Goal: Information Seeking & Learning: Learn about a topic

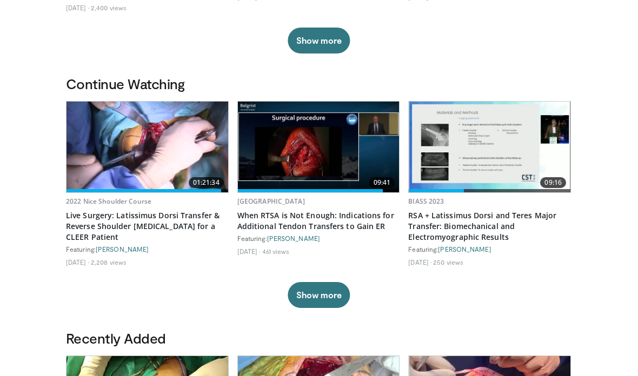
scroll to position [289, 0]
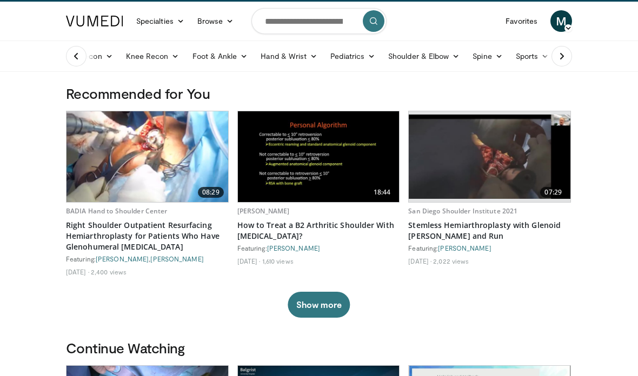
scroll to position [0, 0]
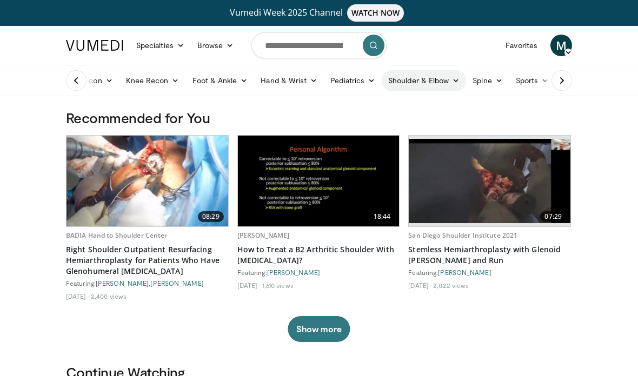
click at [438, 80] on link "Shoulder & Elbow" at bounding box center [424, 81] width 84 height 22
click at [402, 124] on link "Shoulder" at bounding box center [401, 123] width 129 height 17
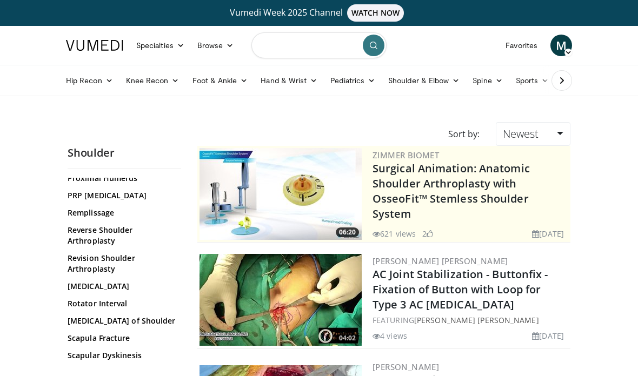
click at [282, 40] on input "Search topics, interventions" at bounding box center [318, 45] width 135 height 26
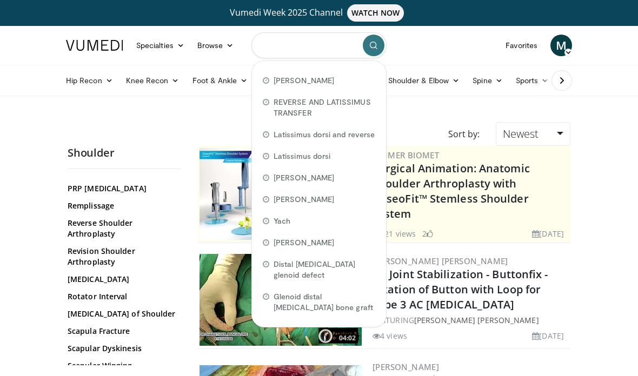
scroll to position [919, 0]
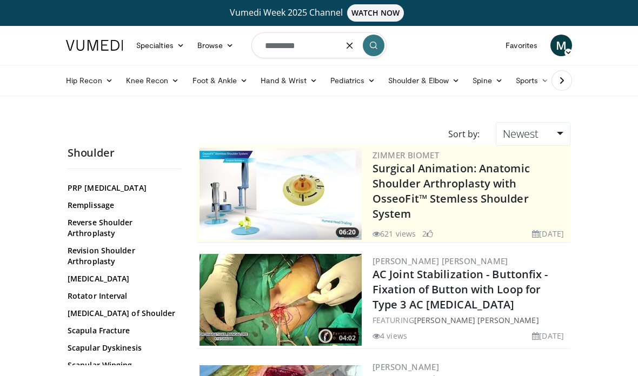
type input "**********"
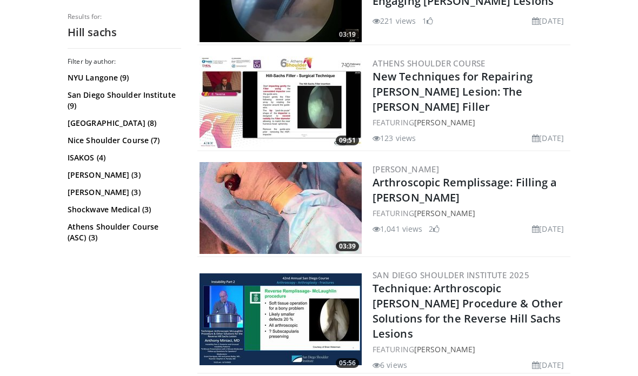
scroll to position [666, 0]
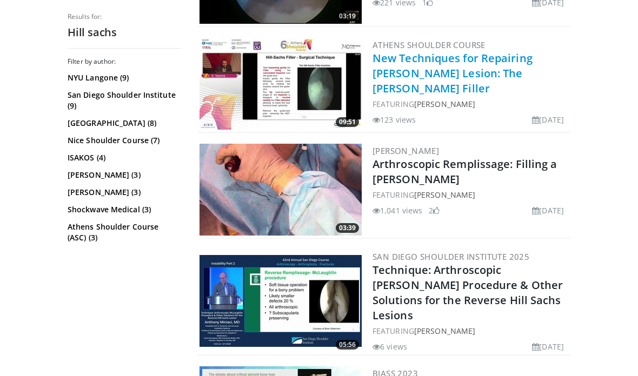
click at [461, 56] on link "New Techniques for Repairing [PERSON_NAME] Lesion: The [PERSON_NAME] Filler" at bounding box center [453, 73] width 160 height 45
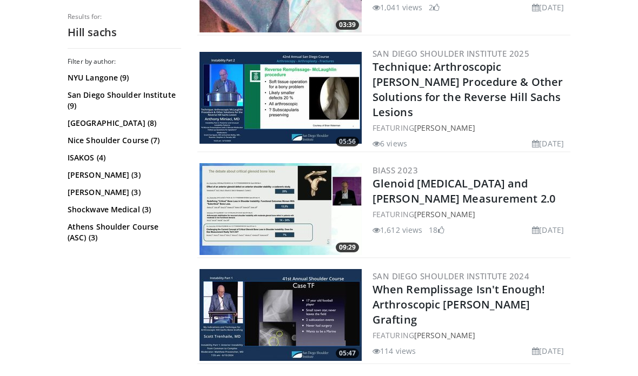
scroll to position [878, 0]
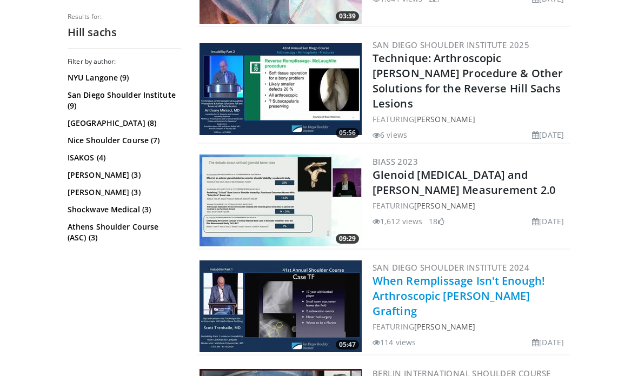
click at [422, 279] on link "When Remplissage Isn't Enough! Arthroscopic [PERSON_NAME] Grafting" at bounding box center [459, 296] width 173 height 45
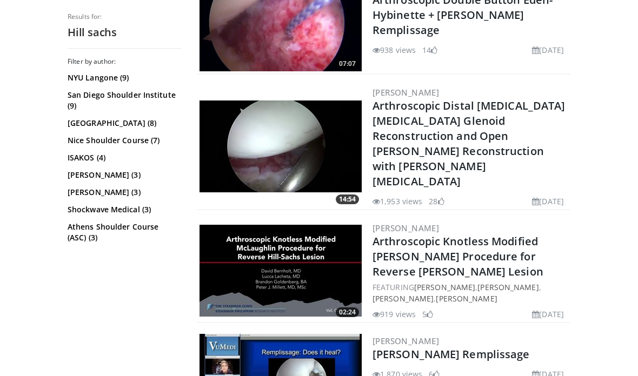
scroll to position [1513, 0]
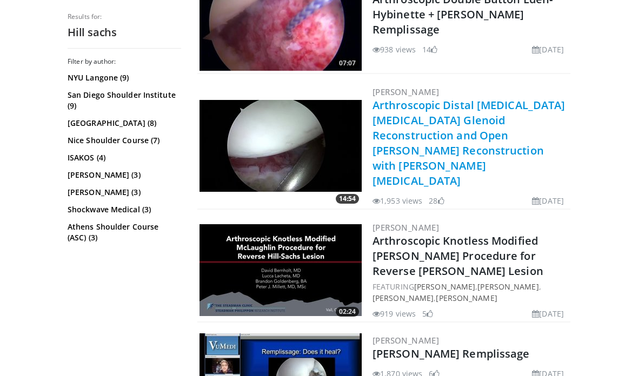
click at [521, 98] on link "Arthroscopic Distal Tibia Allograft Glenoid Reconstruction and Open Hill-Sachs …" at bounding box center [469, 143] width 193 height 90
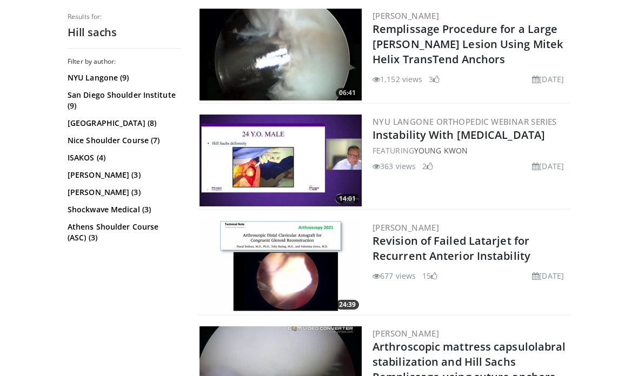
scroll to position [2263, 0]
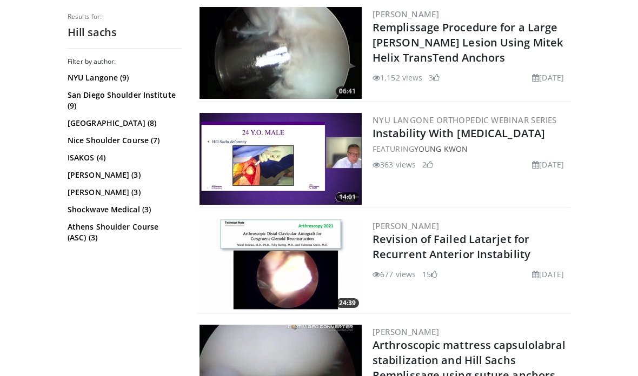
click at [303, 114] on img at bounding box center [281, 160] width 162 height 92
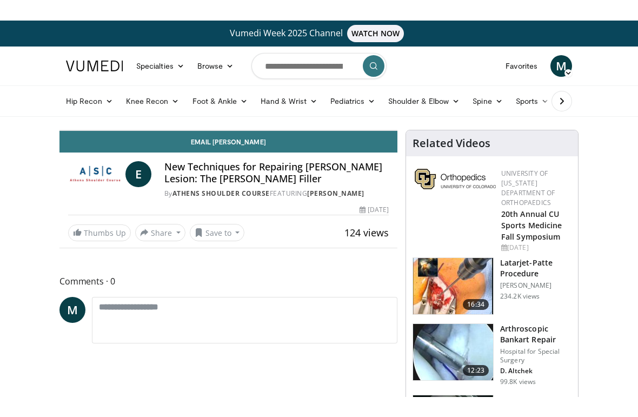
scroll to position [13, 0]
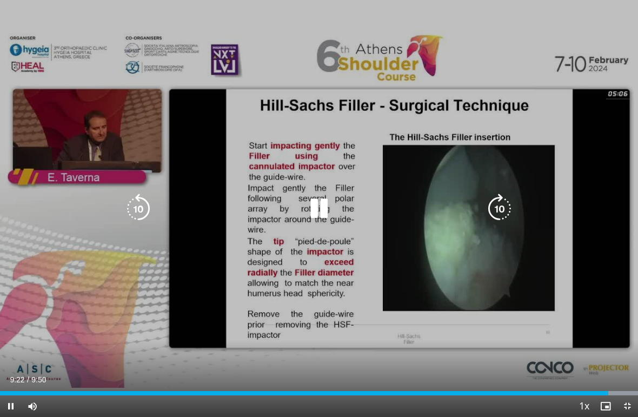
click at [634, 376] on span "Video Player" at bounding box center [627, 406] width 22 height 22
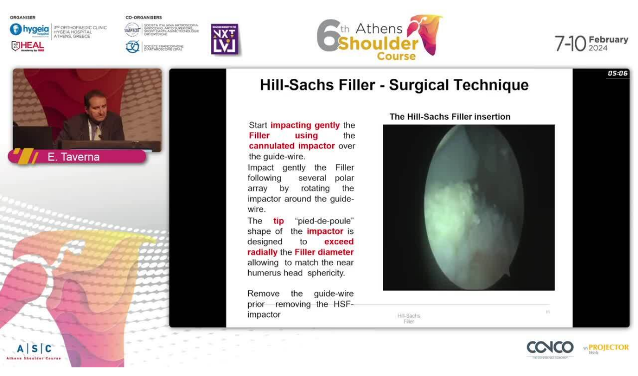
scroll to position [0, 0]
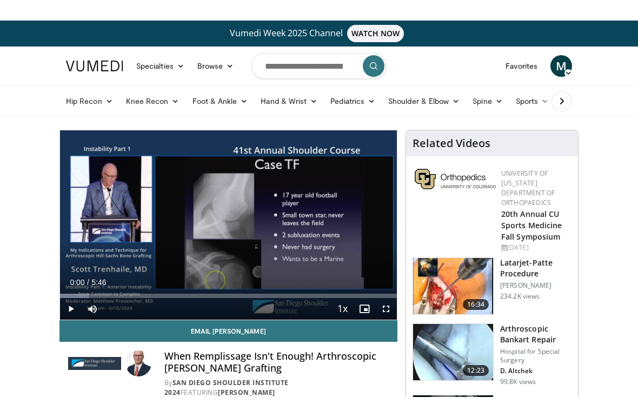
scroll to position [13, 0]
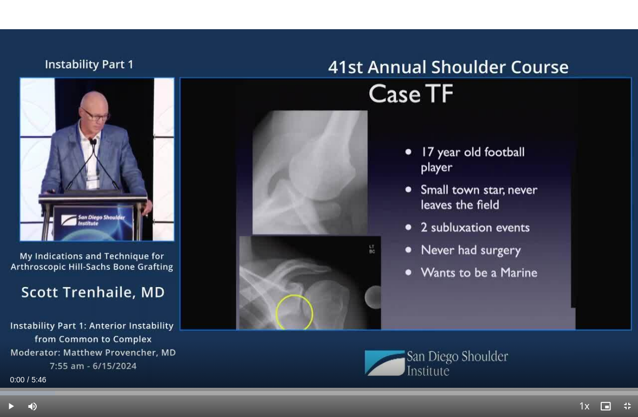
click at [5, 376] on span "Video Player" at bounding box center [11, 406] width 22 height 22
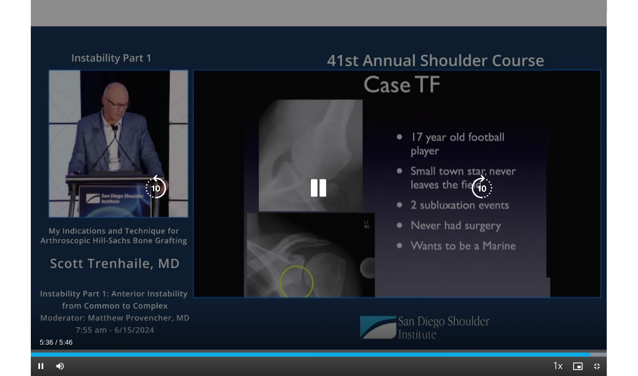
scroll to position [0, 0]
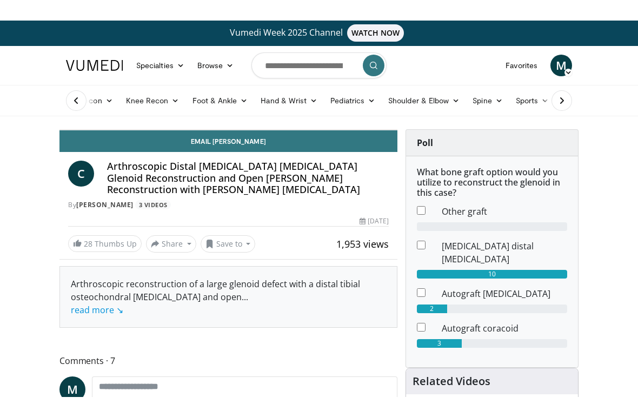
scroll to position [13, 0]
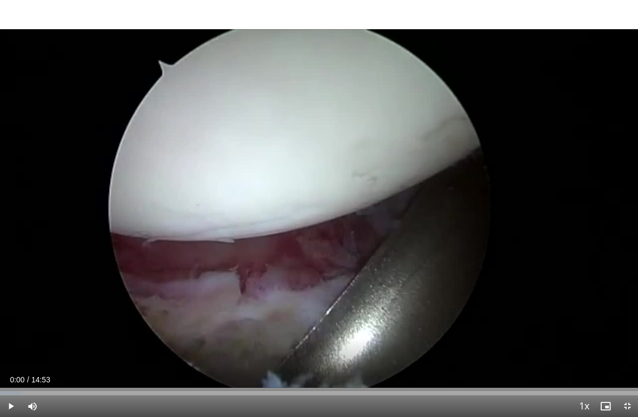
click at [6, 376] on span "Video Player" at bounding box center [11, 406] width 22 height 22
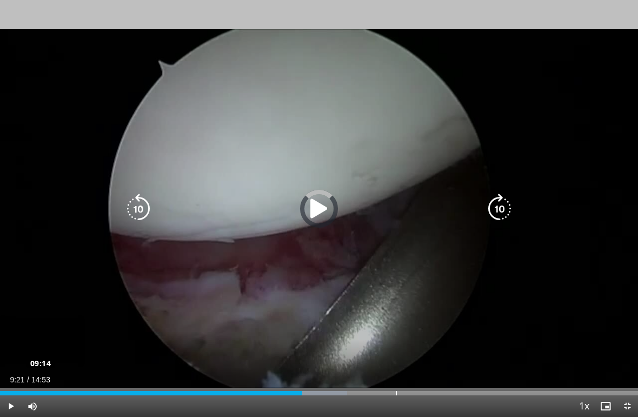
click at [401, 376] on div "Loaded : 54.38% 09:21 09:14" at bounding box center [319, 390] width 638 height 10
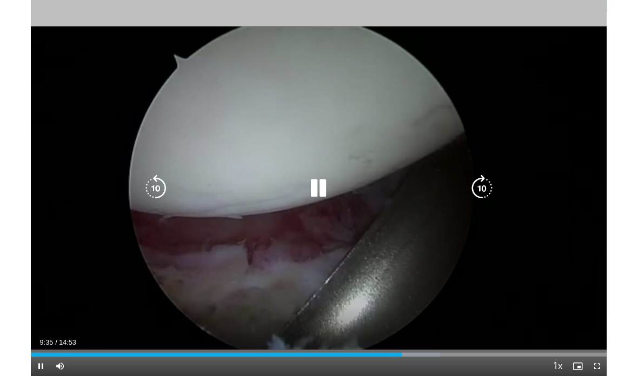
scroll to position [1, 0]
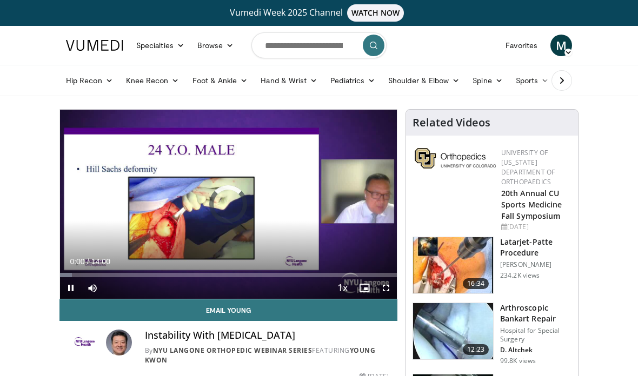
click at [386, 286] on span "Video Player" at bounding box center [386, 288] width 22 height 22
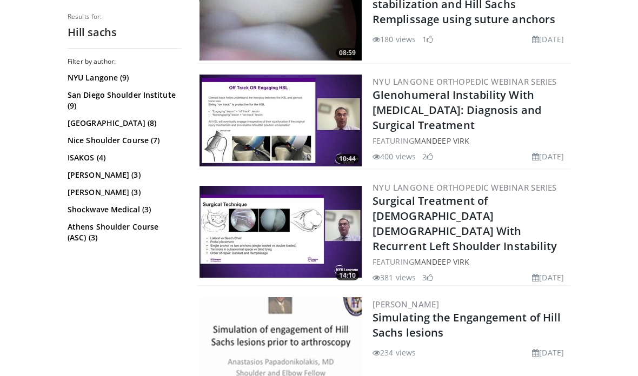
scroll to position [2621, 0]
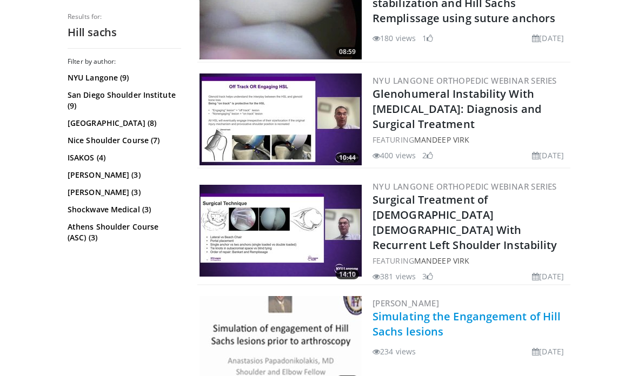
click at [522, 309] on link "Simulating the Engangement of Hill Sachs lesions" at bounding box center [467, 324] width 188 height 30
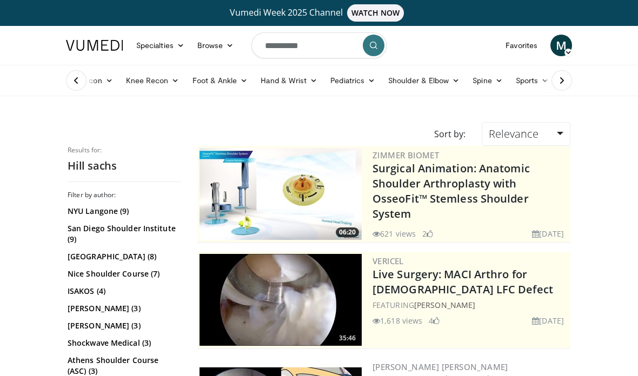
scroll to position [2664, 0]
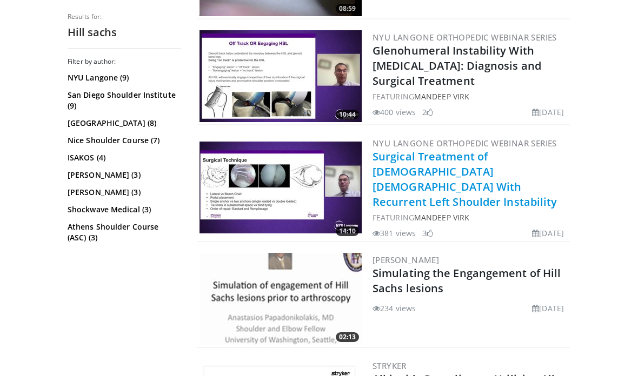
click at [447, 149] on link "Surgical Treatment of 28 y/o Male With Recurrent Left Shoulder Instability" at bounding box center [465, 179] width 185 height 60
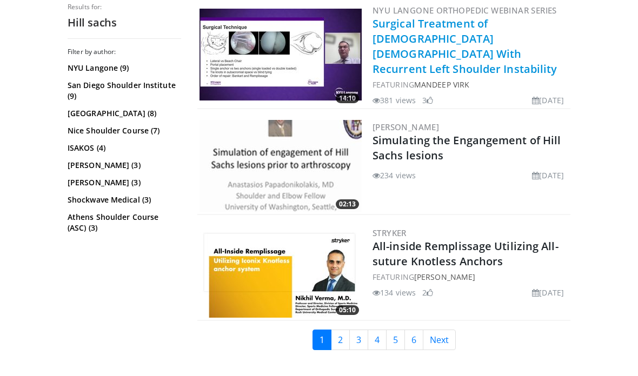
scroll to position [2797, 0]
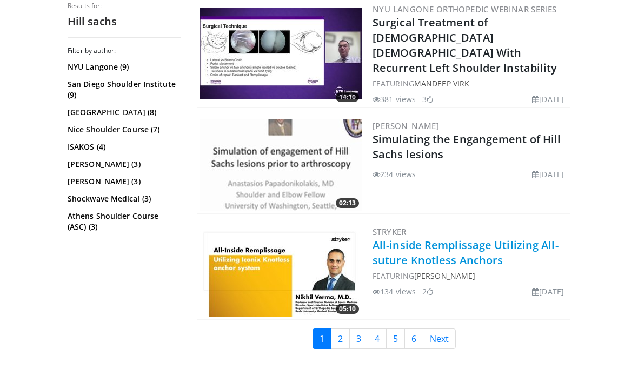
click at [443, 238] on link "All-inside Remplissage Utilizing All-suture Knotless Anchors" at bounding box center [466, 253] width 186 height 30
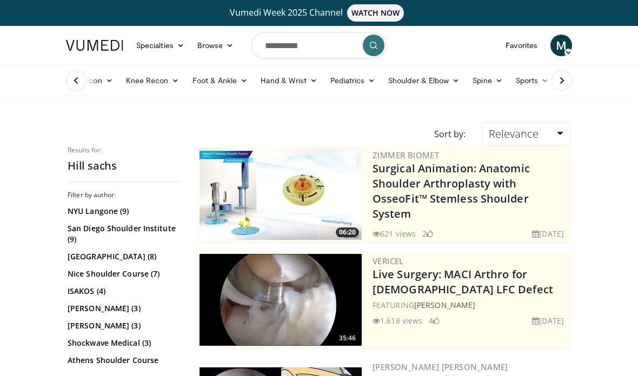
scroll to position [2841, 0]
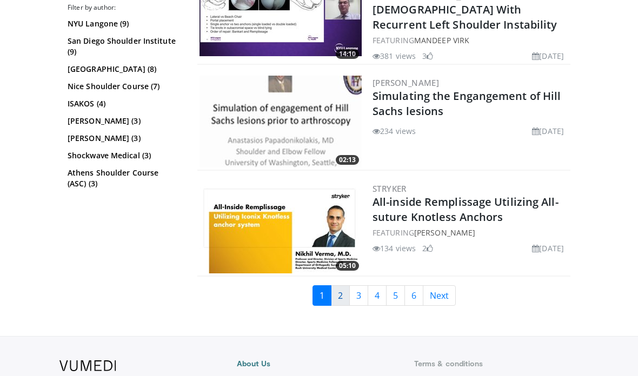
click at [341, 286] on link "2" at bounding box center [340, 296] width 19 height 21
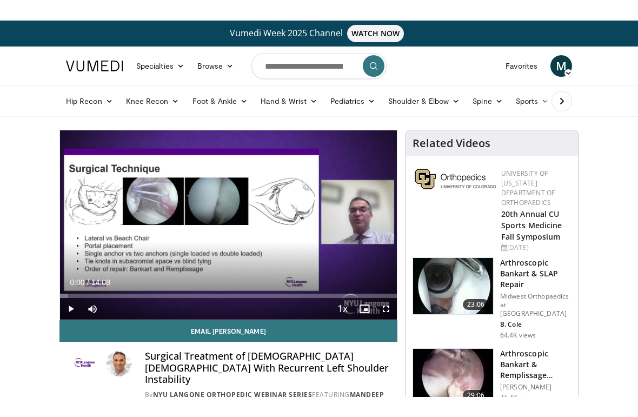
scroll to position [13, 0]
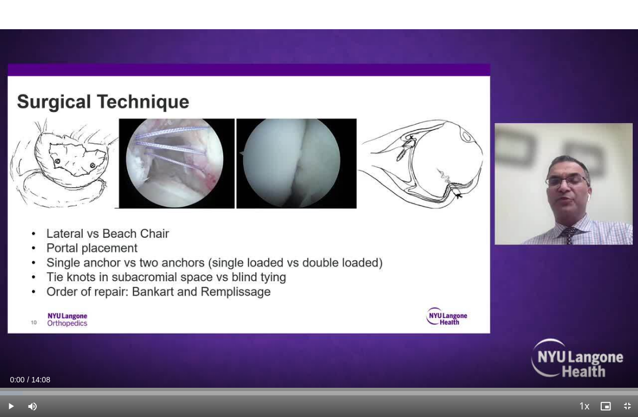
click at [5, 376] on span "Video Player" at bounding box center [11, 406] width 22 height 22
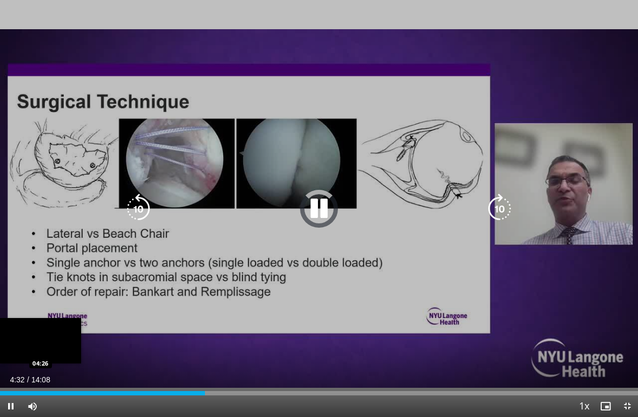
click at [197, 376] on div "04:32" at bounding box center [102, 393] width 205 height 4
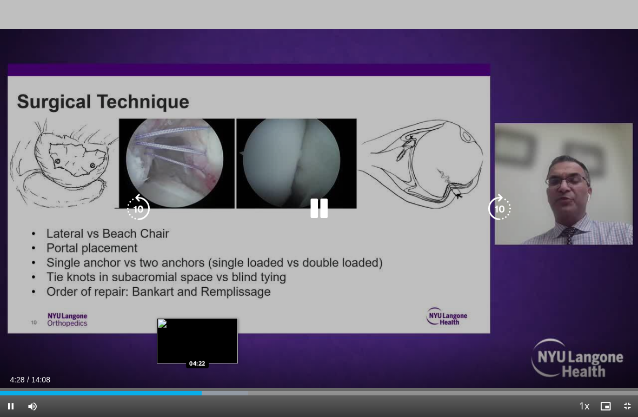
click at [284, 376] on div "Loaded : 38.91% 04:28 04:22" at bounding box center [319, 393] width 638 height 4
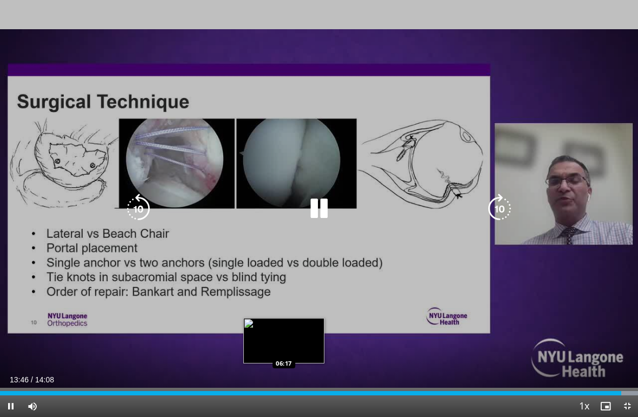
click at [274, 376] on div "Loaded : 100.00%" at bounding box center [319, 393] width 638 height 4
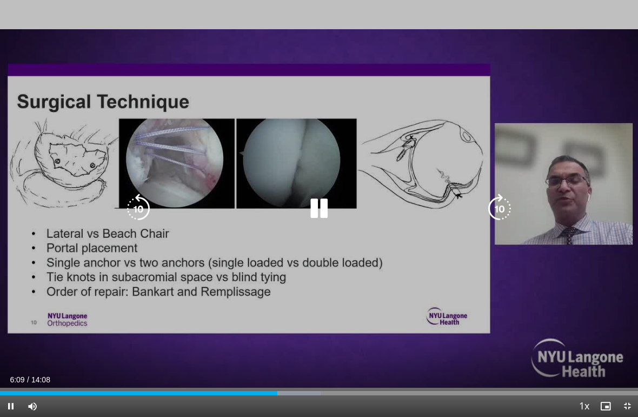
click at [213, 376] on div "10 seconds Tap to unmute" at bounding box center [319, 208] width 638 height 417
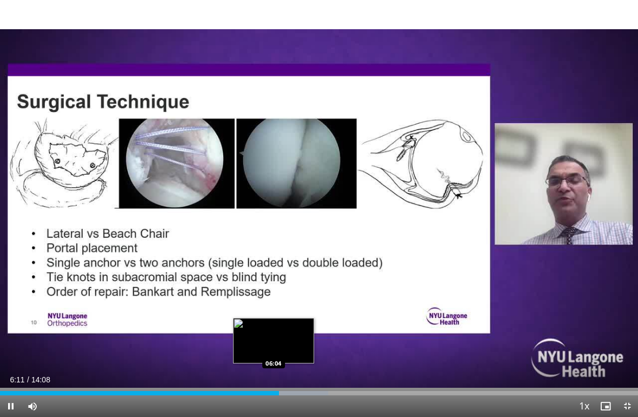
click at [198, 376] on div "06:11" at bounding box center [139, 393] width 279 height 4
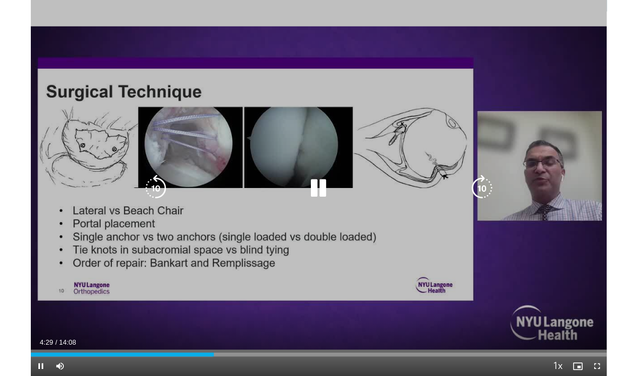
scroll to position [0, 0]
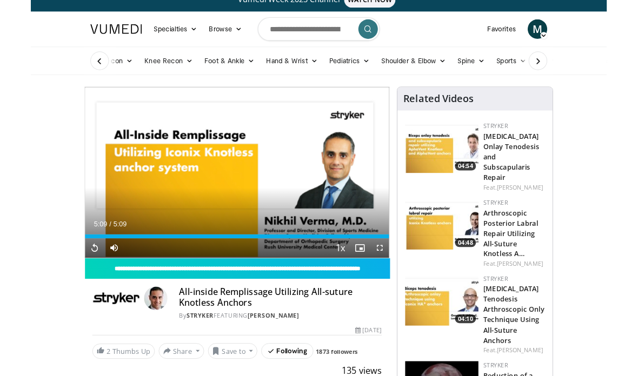
scroll to position [67, 0]
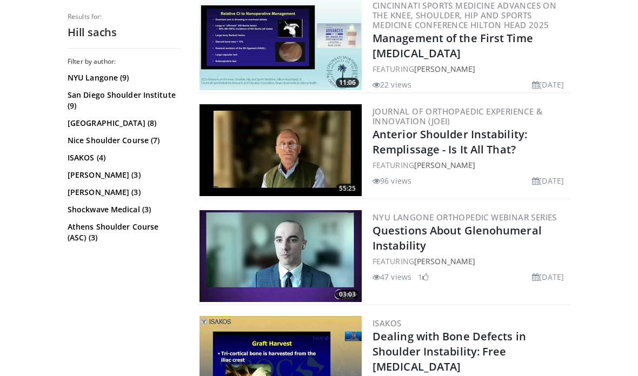
scroll to position [2110, 0]
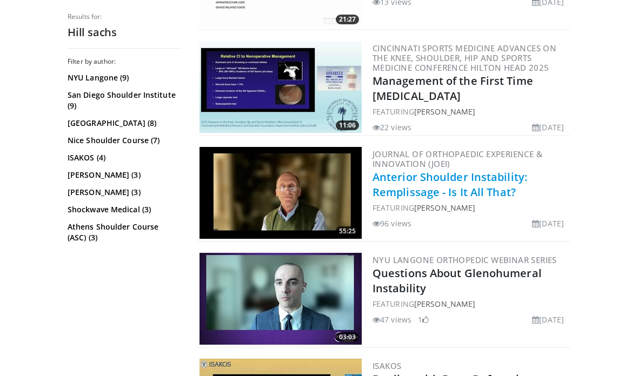
click at [498, 175] on link "Anterior Shoulder Instability: Remplissage - Is It All That?" at bounding box center [450, 185] width 155 height 30
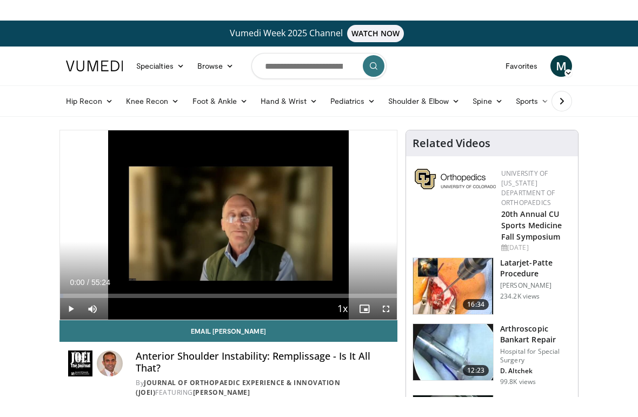
scroll to position [13, 0]
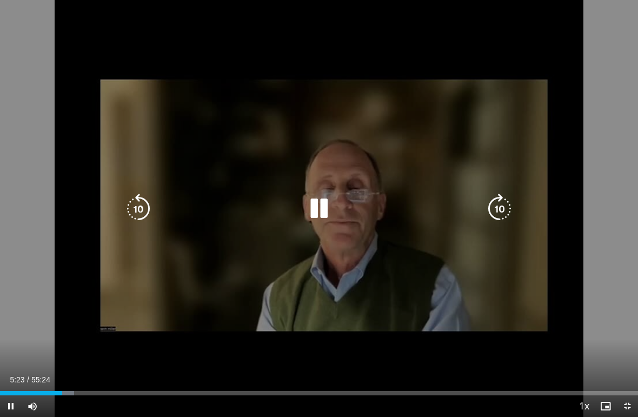
click at [136, 209] on icon "Video Player" at bounding box center [138, 209] width 30 height 30
click at [129, 199] on icon "Video Player" at bounding box center [138, 209] width 30 height 30
click at [135, 202] on icon "Video Player" at bounding box center [138, 209] width 30 height 30
click at [134, 198] on icon "Video Player" at bounding box center [138, 209] width 30 height 30
click at [137, 202] on icon "Video Player" at bounding box center [138, 209] width 30 height 30
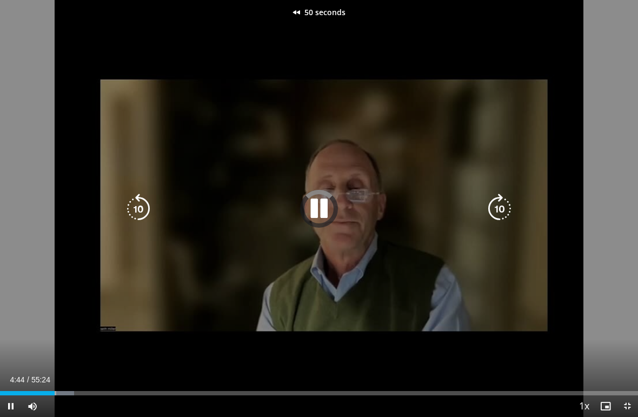
click at [138, 200] on icon "Video Player" at bounding box center [138, 209] width 30 height 30
click at [140, 203] on icon "Video Player" at bounding box center [138, 209] width 30 height 30
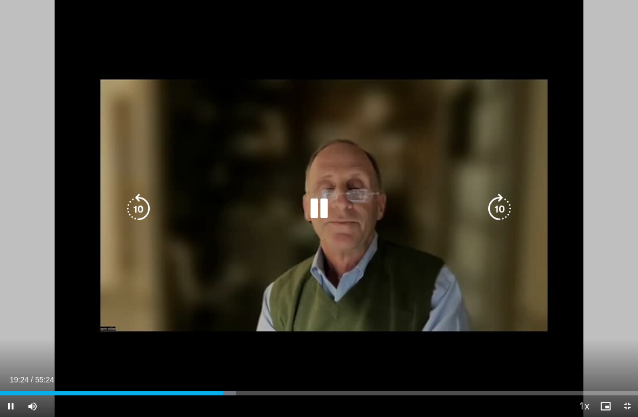
click at [312, 213] on icon "Video Player" at bounding box center [319, 209] width 30 height 30
